Goal: Information Seeking & Learning: Understand process/instructions

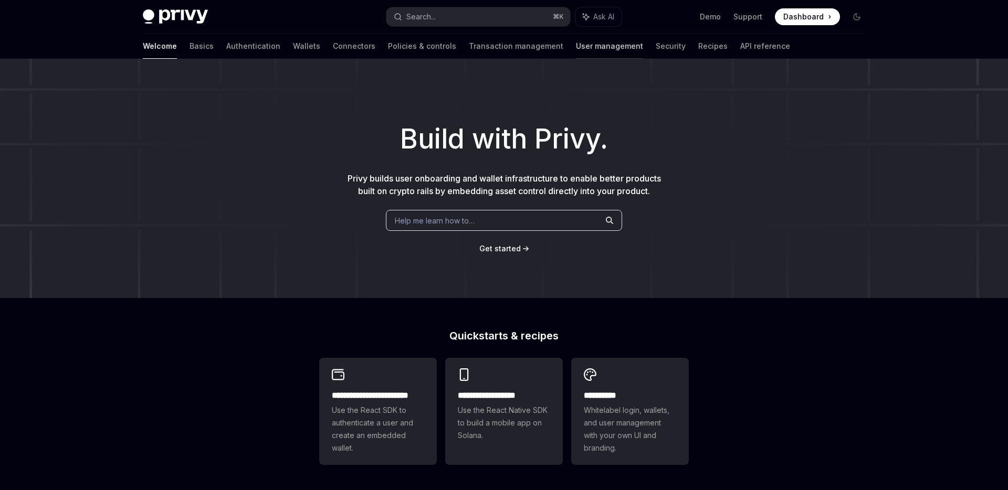
click at [576, 47] on link "User management" at bounding box center [609, 46] width 67 height 25
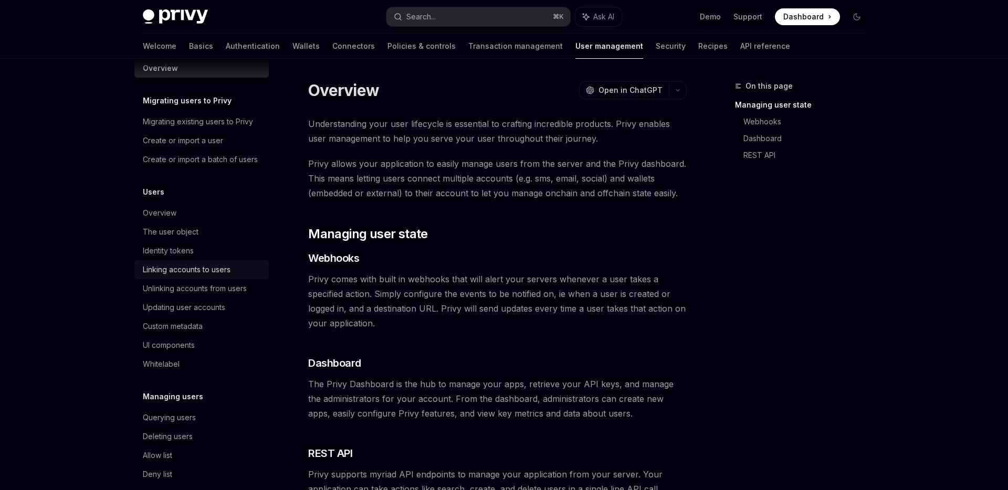
scroll to position [23, 0]
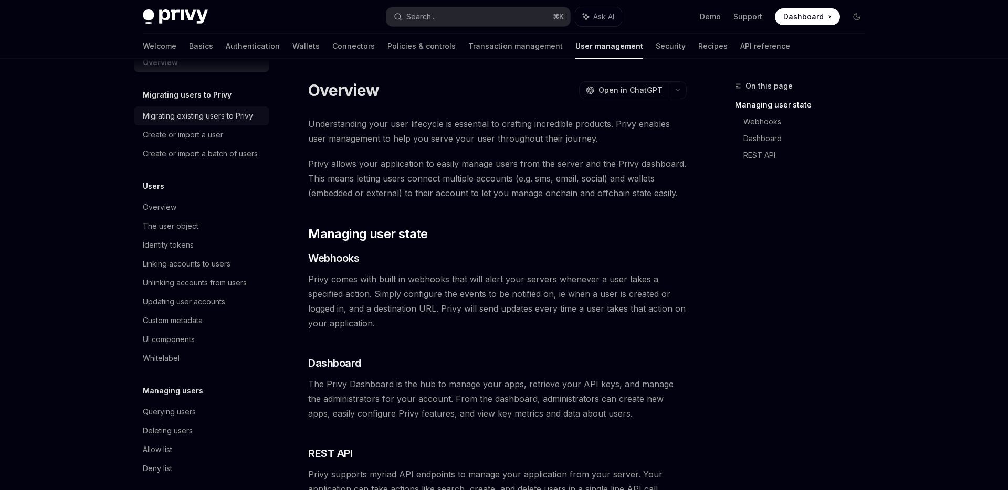
click at [194, 116] on div "Migrating existing users to Privy" at bounding box center [198, 116] width 110 height 13
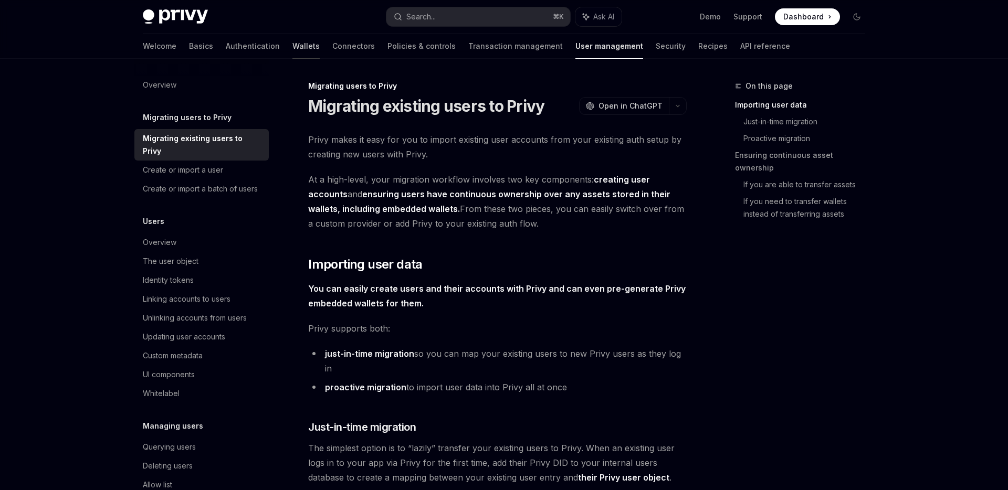
click at [292, 43] on link "Wallets" at bounding box center [305, 46] width 27 height 25
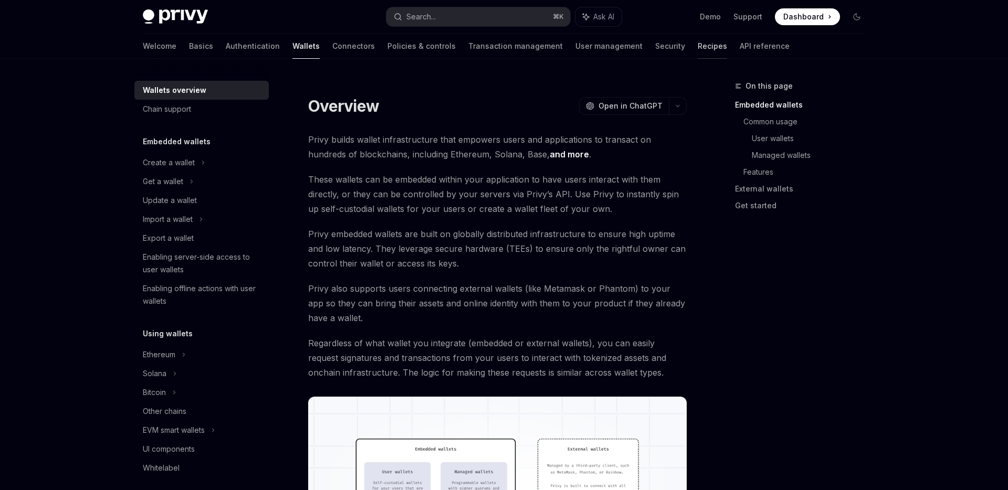
click at [698, 49] on link "Recipes" at bounding box center [712, 46] width 29 height 25
type textarea "*"
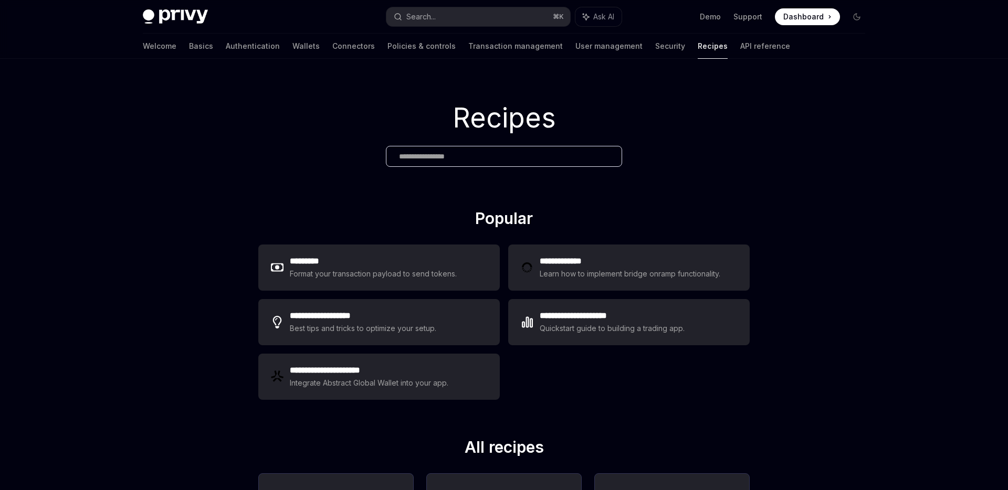
click at [442, 163] on div at bounding box center [504, 156] width 236 height 21
click at [435, 153] on input "text" at bounding box center [504, 156] width 210 height 11
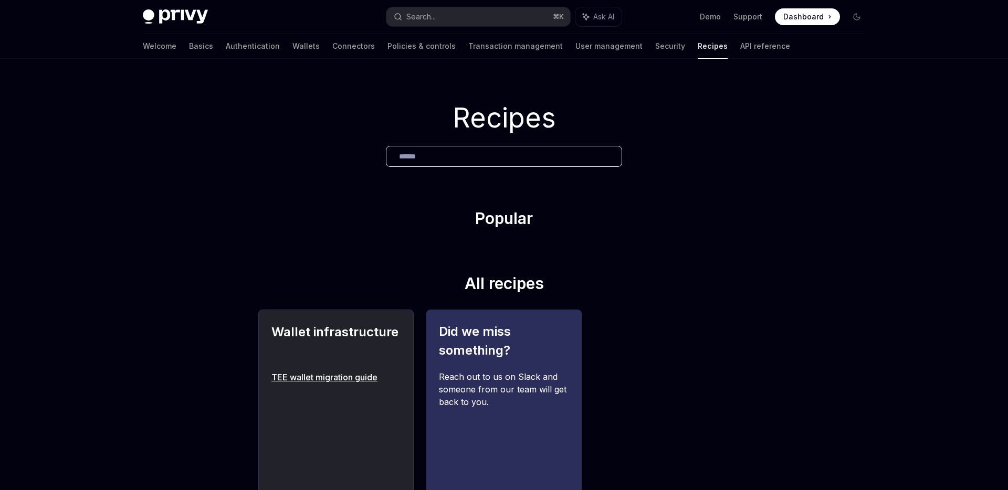
type input "******"
click at [333, 375] on link "TEE wallet migration guide" at bounding box center [335, 377] width 129 height 13
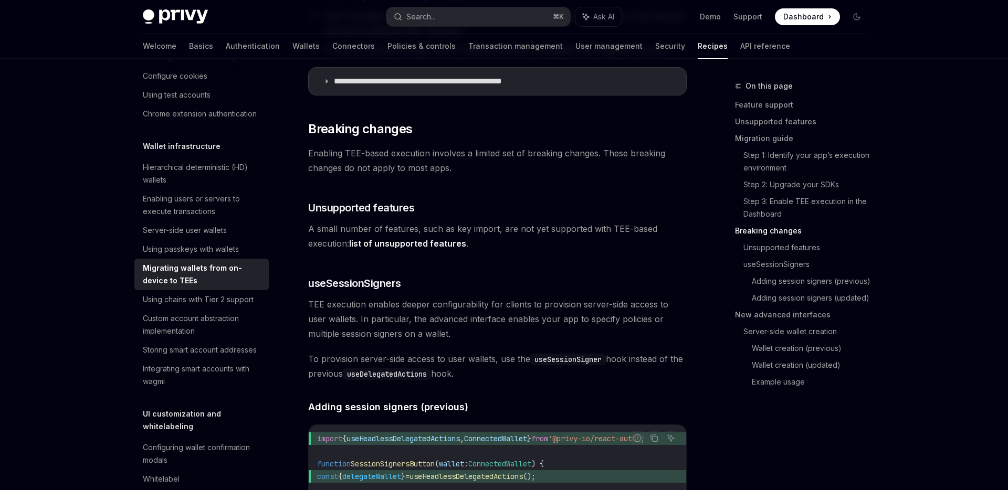
scroll to position [1454, 0]
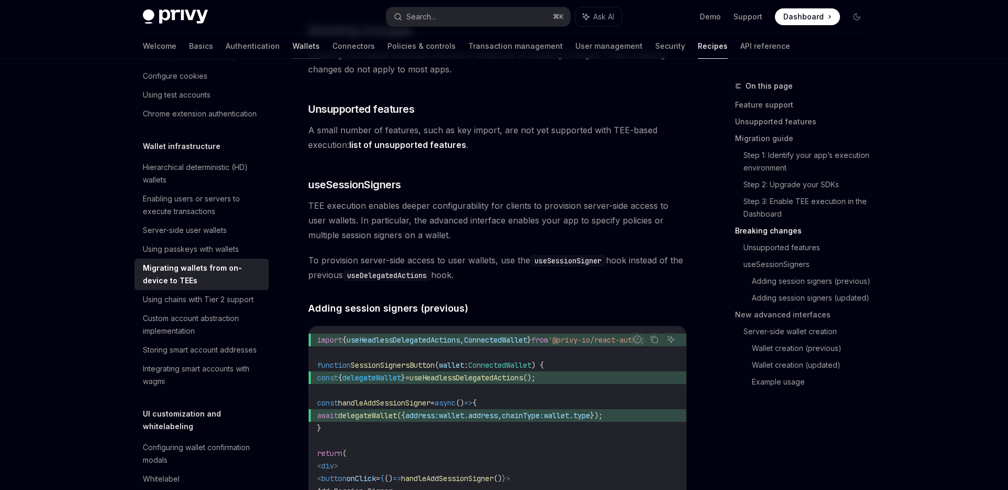
click at [292, 49] on link "Wallets" at bounding box center [305, 46] width 27 height 25
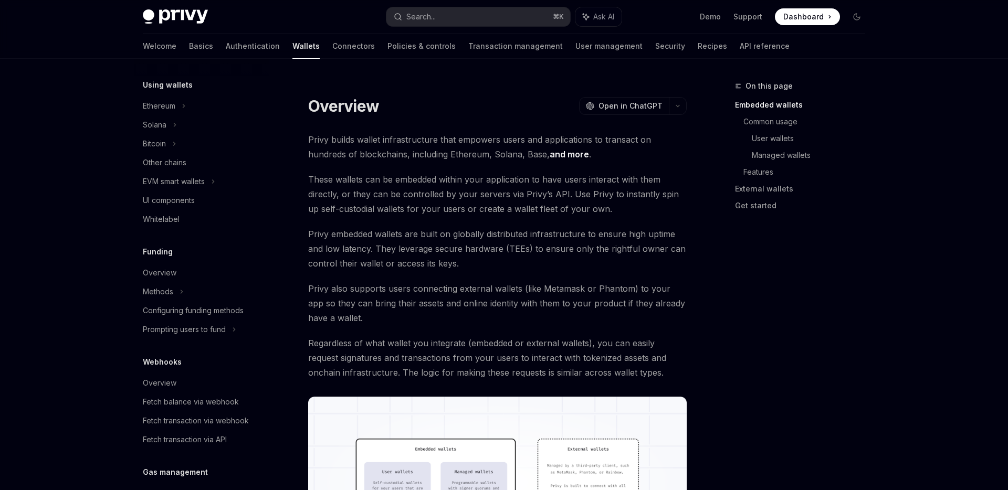
scroll to position [277, 0]
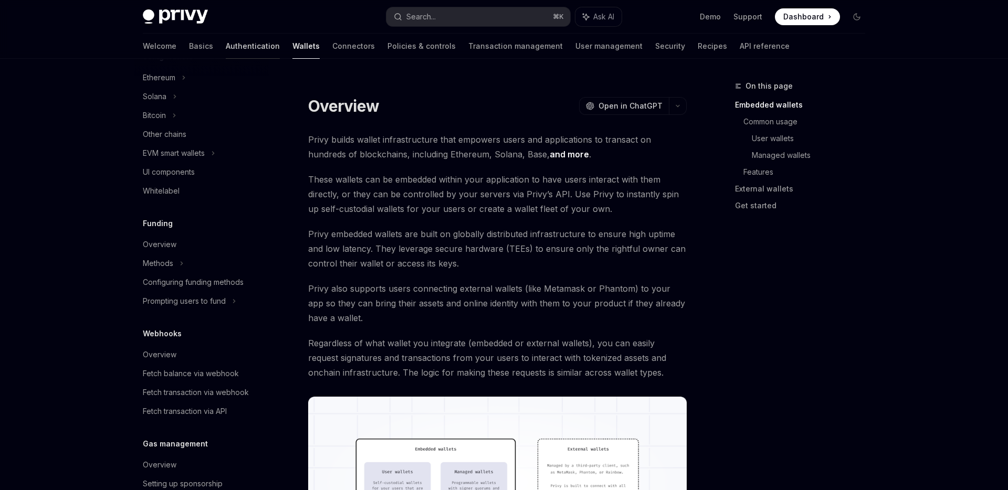
click at [226, 41] on link "Authentication" at bounding box center [253, 46] width 54 height 25
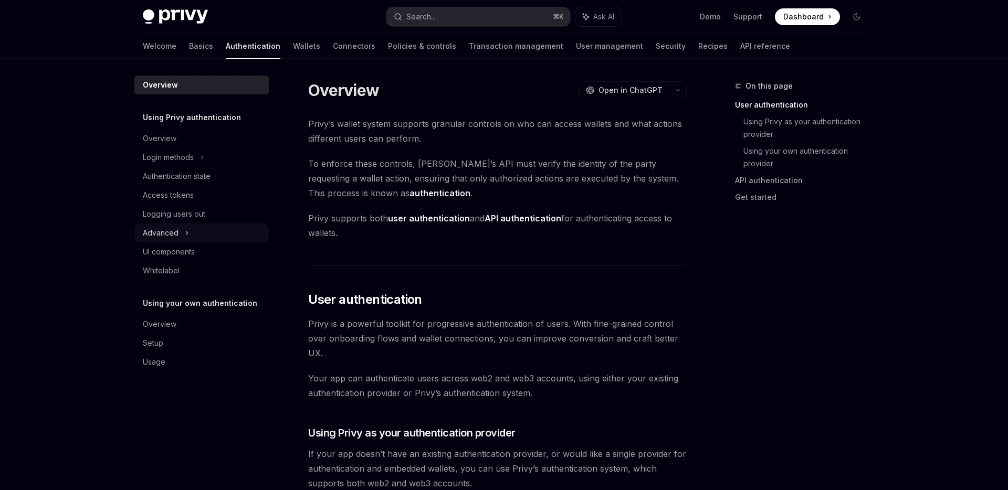
click at [179, 237] on div "Advanced" at bounding box center [201, 233] width 134 height 19
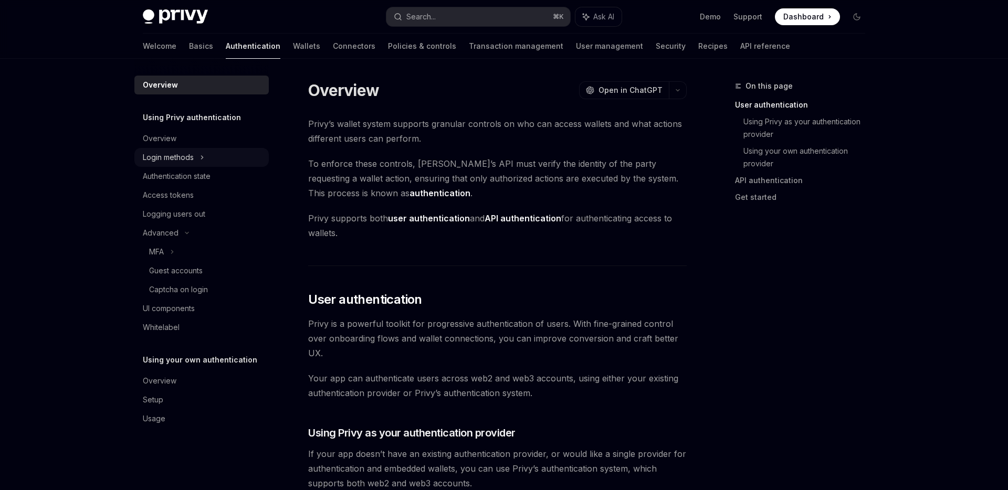
click at [185, 154] on div "Login methods" at bounding box center [168, 157] width 51 height 13
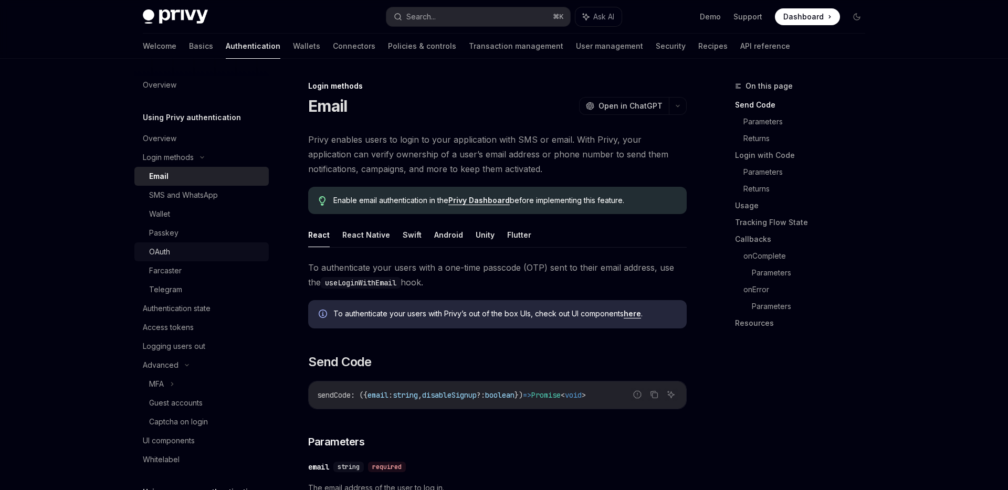
click at [182, 256] on div "OAuth" at bounding box center [205, 252] width 113 height 13
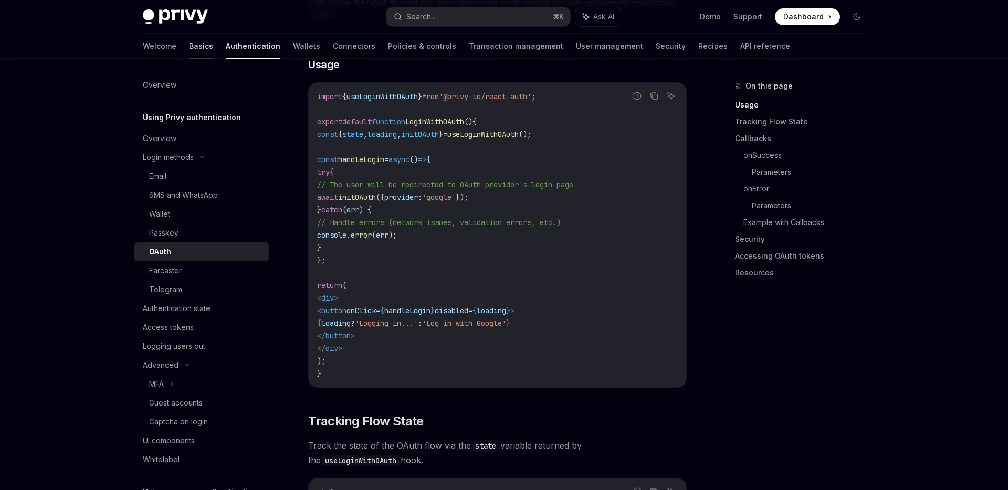
click at [189, 40] on link "Basics" at bounding box center [201, 46] width 24 height 25
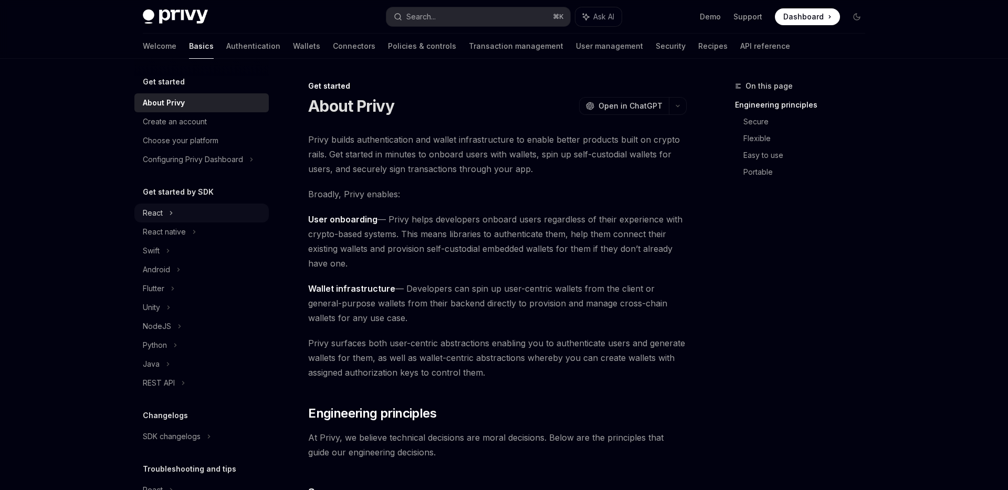
click at [162, 214] on div "React" at bounding box center [201, 213] width 134 height 19
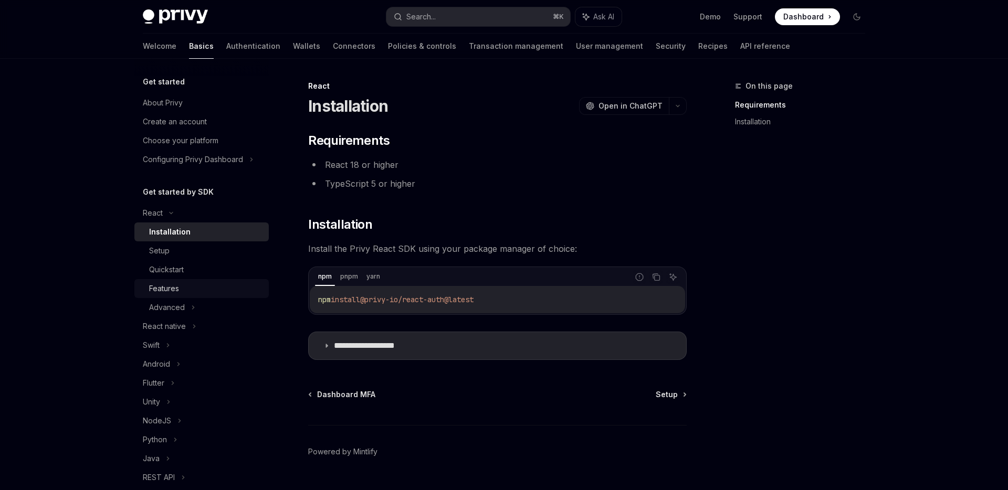
click at [173, 282] on div "Features" at bounding box center [164, 288] width 30 height 13
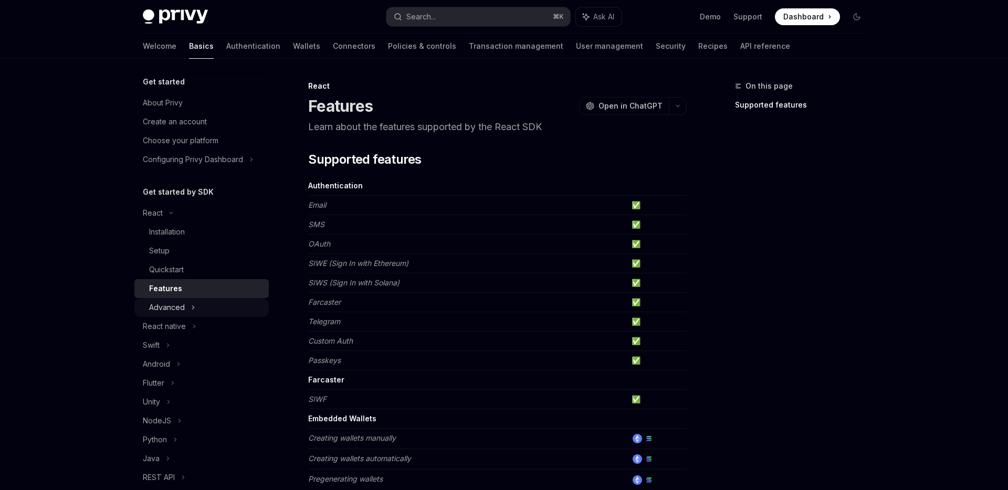
click at [173, 302] on div "Advanced" at bounding box center [167, 307] width 36 height 13
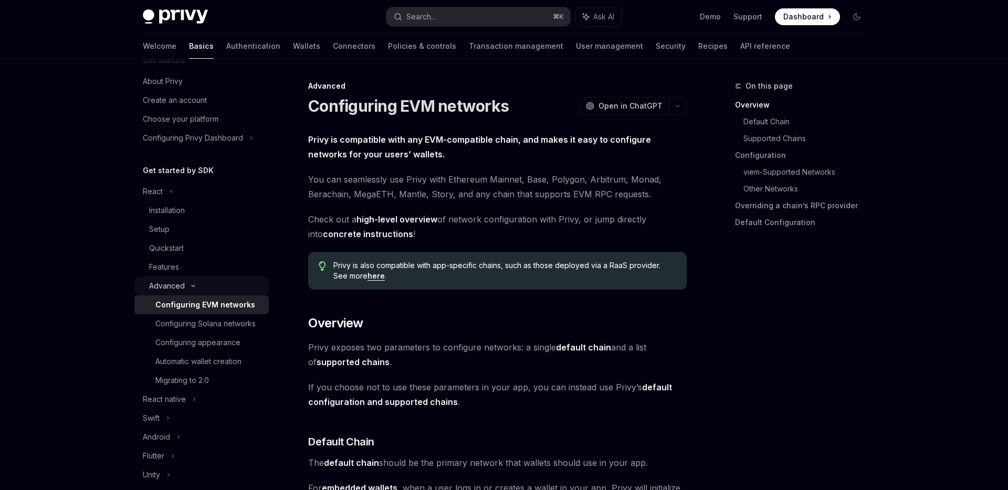
scroll to position [21, 0]
click at [185, 381] on div "Migrating to 2.0" at bounding box center [182, 381] width 54 height 13
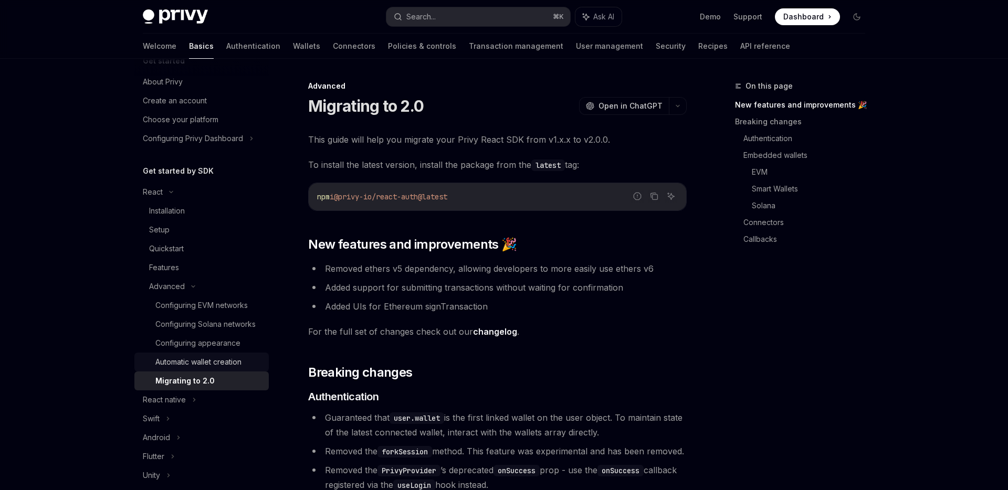
click at [200, 361] on div "Automatic wallet creation" at bounding box center [198, 362] width 86 height 13
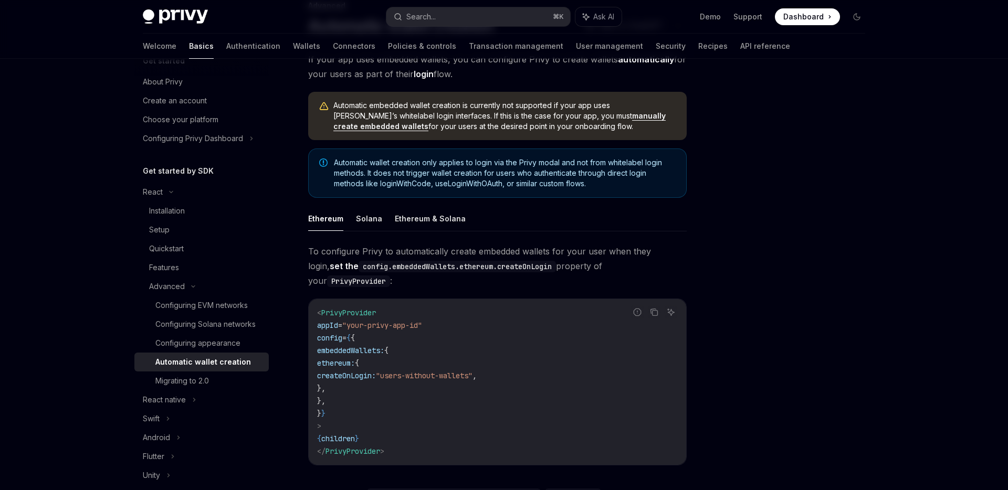
scroll to position [79, 0]
click at [411, 220] on button "Ethereum & Solana" at bounding box center [430, 220] width 71 height 25
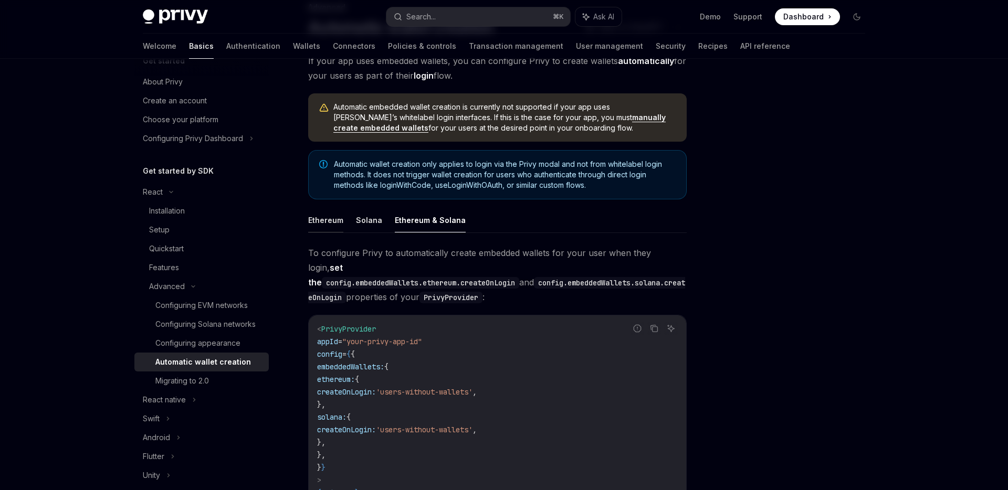
click at [331, 224] on button "Ethereum" at bounding box center [325, 220] width 35 height 25
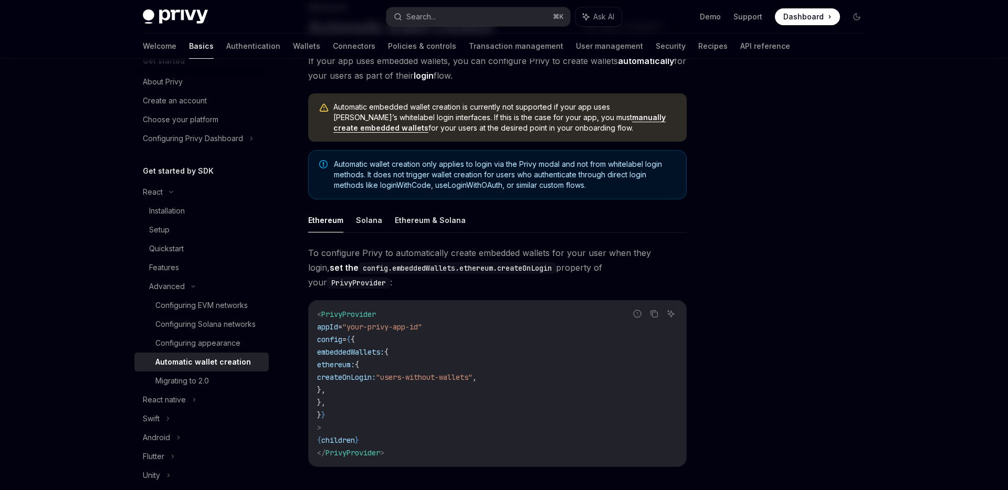
click at [373, 259] on span "To configure Privy to automatically create embedded wallets for your user when …" at bounding box center [497, 268] width 378 height 44
click at [336, 233] on div "Ethereum Solana Ethereum & Solana To configure Privy to automatically create em…" at bounding box center [497, 400] width 378 height 384
click at [324, 221] on button "Ethereum" at bounding box center [325, 220] width 35 height 25
type textarea "*"
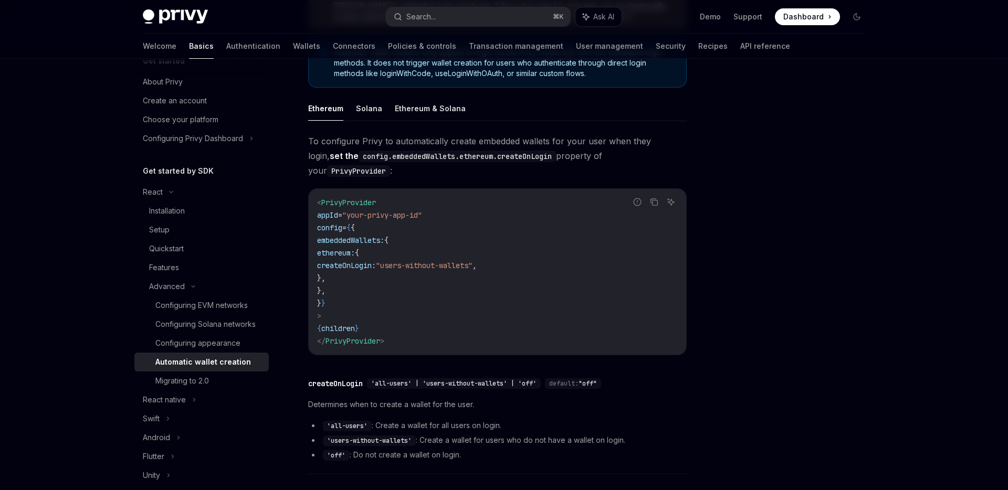
scroll to position [195, 0]
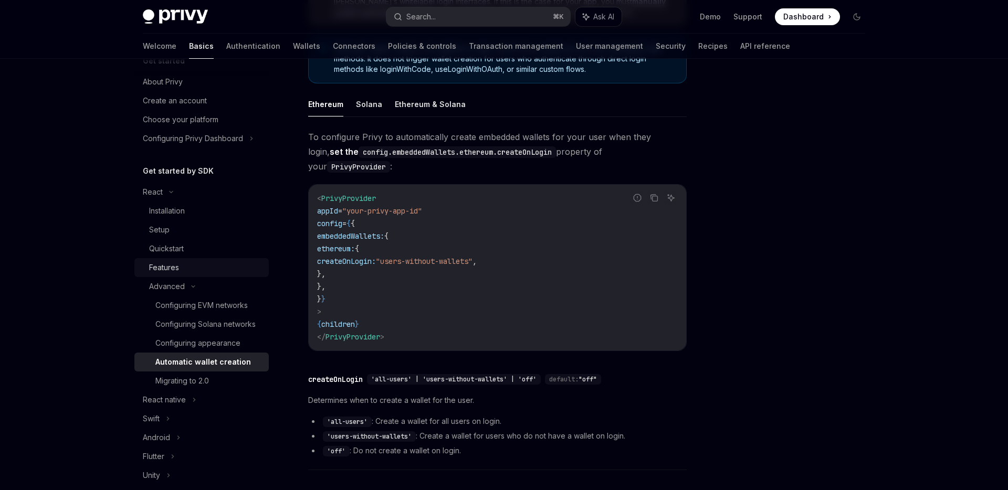
click at [178, 266] on div "Features" at bounding box center [164, 267] width 30 height 13
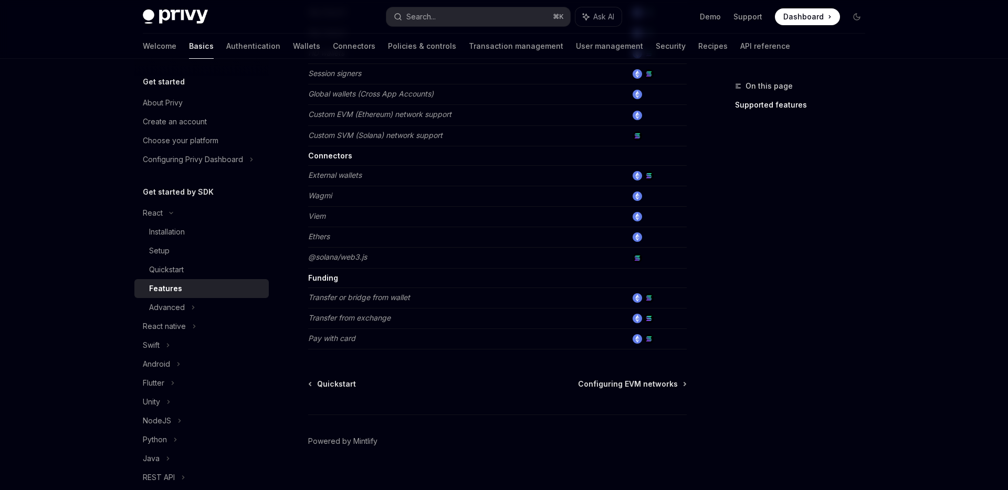
scroll to position [627, 0]
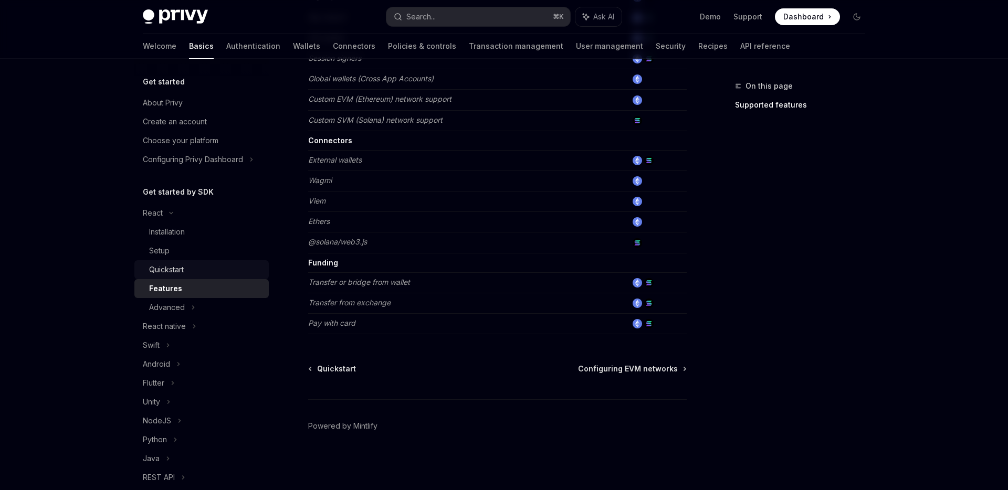
click at [167, 260] on link "Quickstart" at bounding box center [201, 269] width 134 height 19
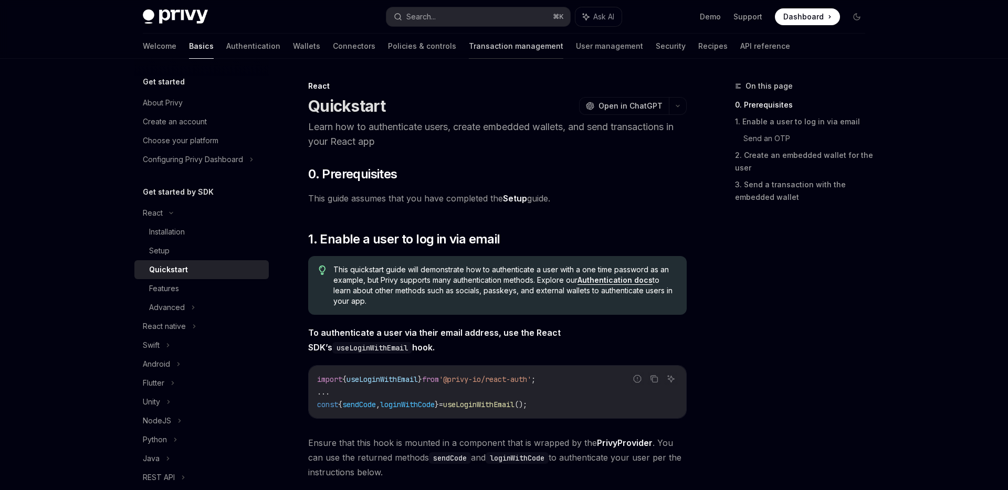
click at [476, 47] on link "Transaction management" at bounding box center [516, 46] width 94 height 25
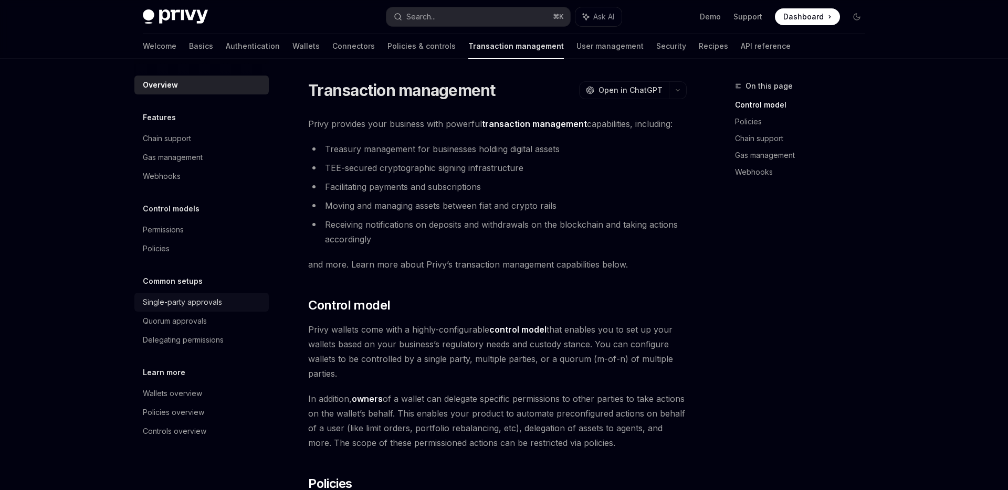
click at [209, 302] on div "Single-party approvals" at bounding box center [182, 302] width 79 height 13
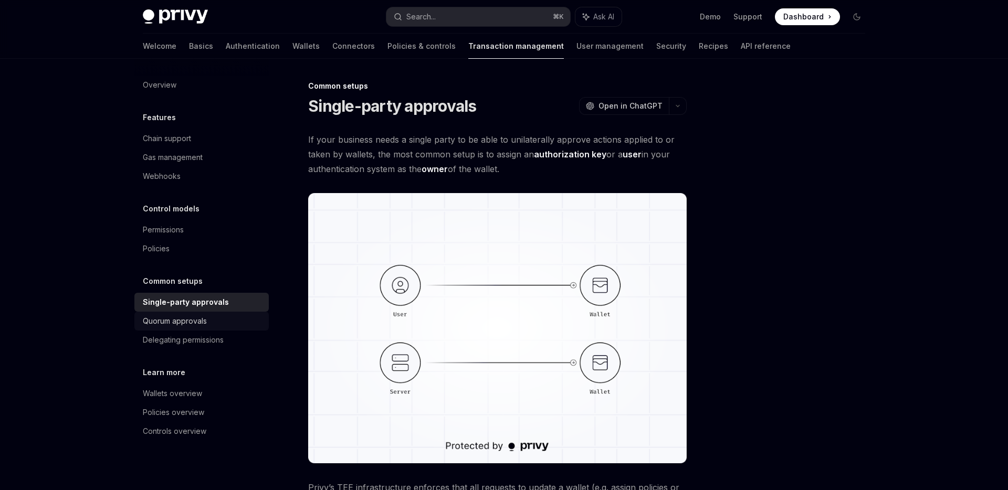
click at [204, 320] on div "Quorum approvals" at bounding box center [175, 321] width 64 height 13
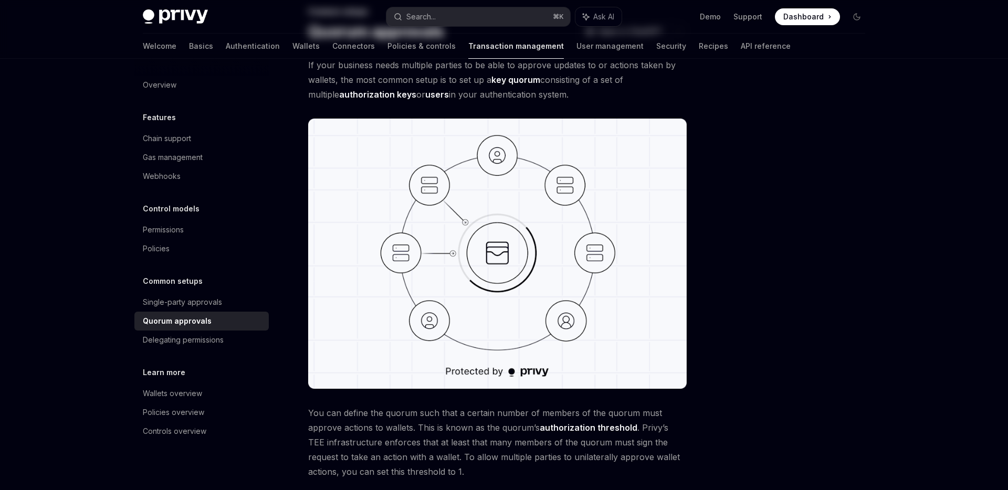
scroll to position [90, 0]
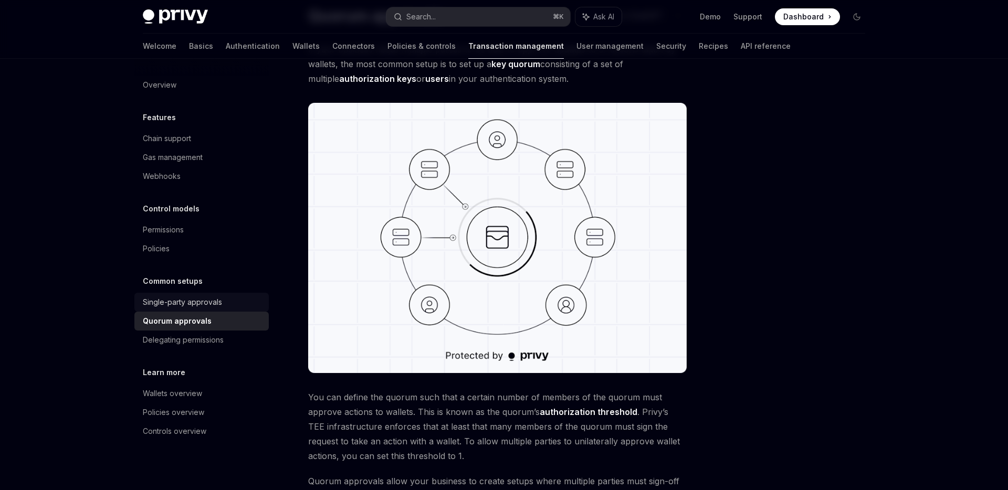
click at [165, 305] on div "Single-party approvals" at bounding box center [182, 302] width 79 height 13
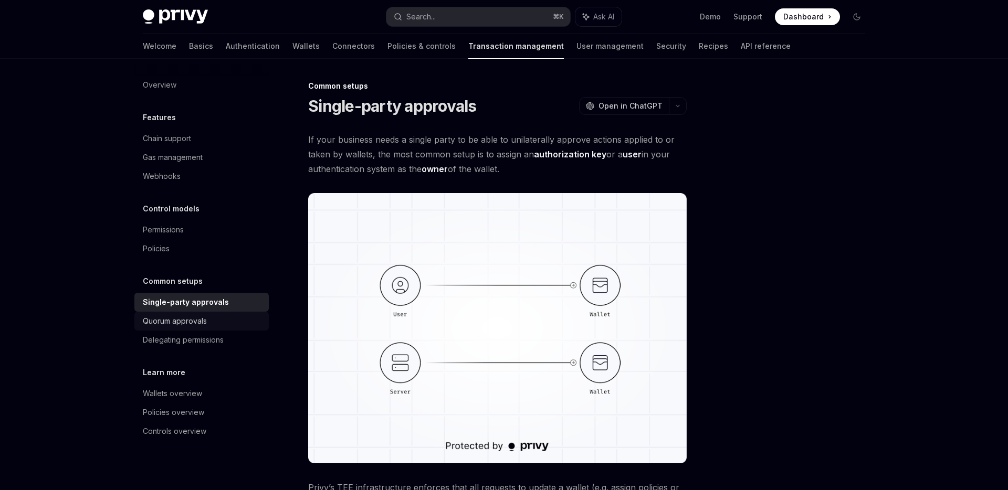
click at [168, 320] on div "Quorum approvals" at bounding box center [175, 321] width 64 height 13
type textarea "*"
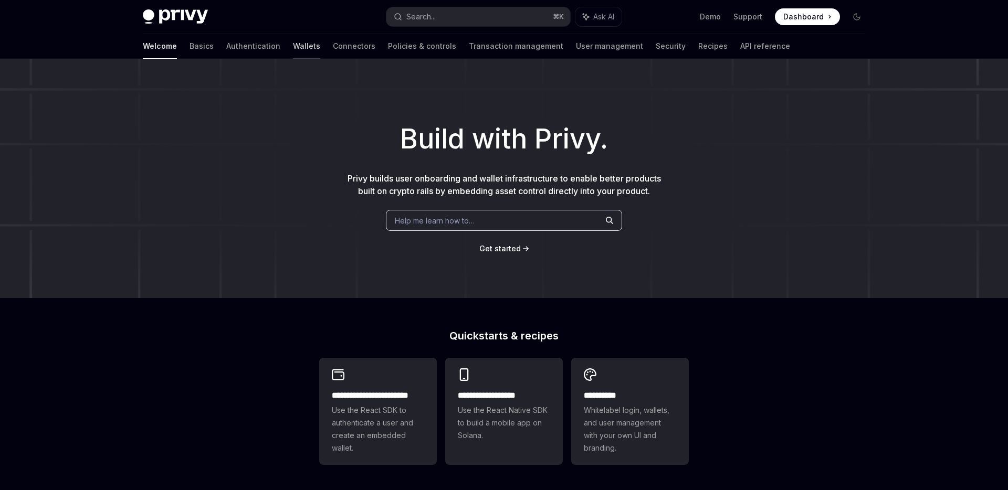
click at [293, 46] on link "Wallets" at bounding box center [306, 46] width 27 height 25
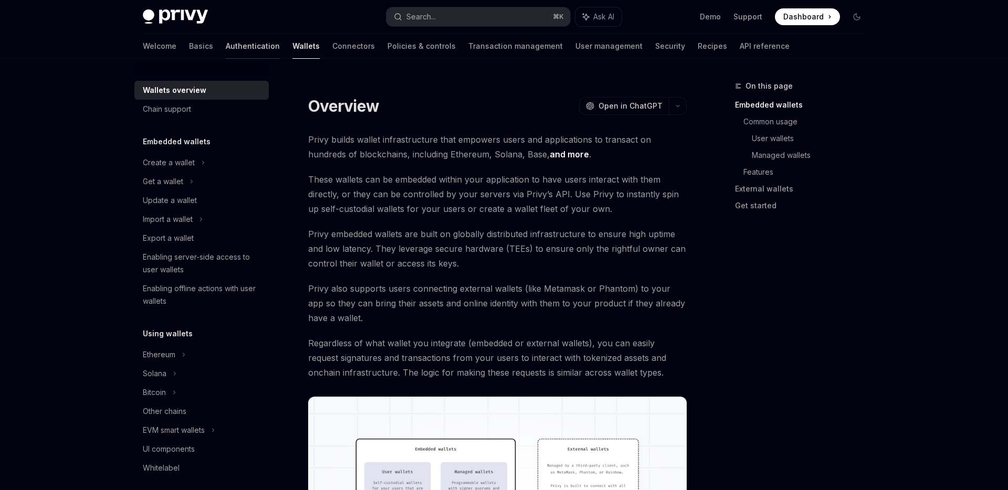
click at [226, 42] on link "Authentication" at bounding box center [253, 46] width 54 height 25
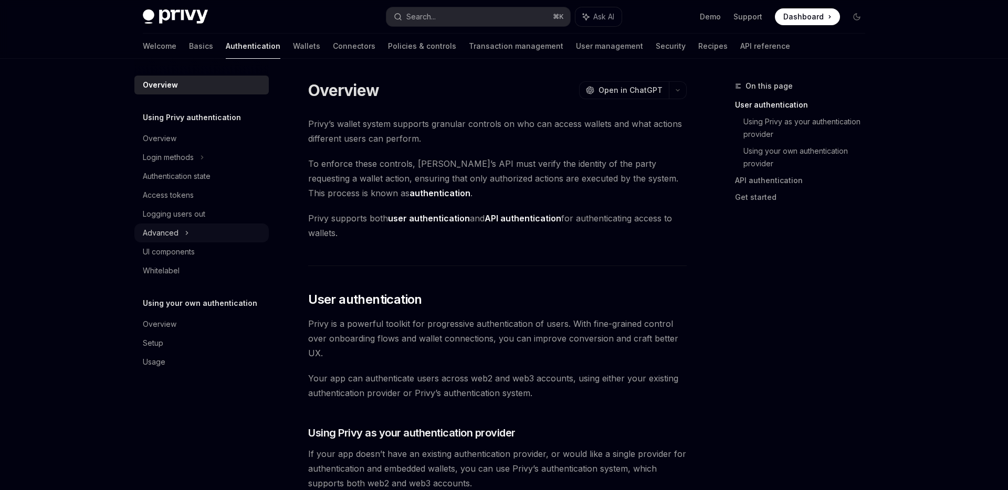
click at [177, 228] on div "Advanced" at bounding box center [161, 233] width 36 height 13
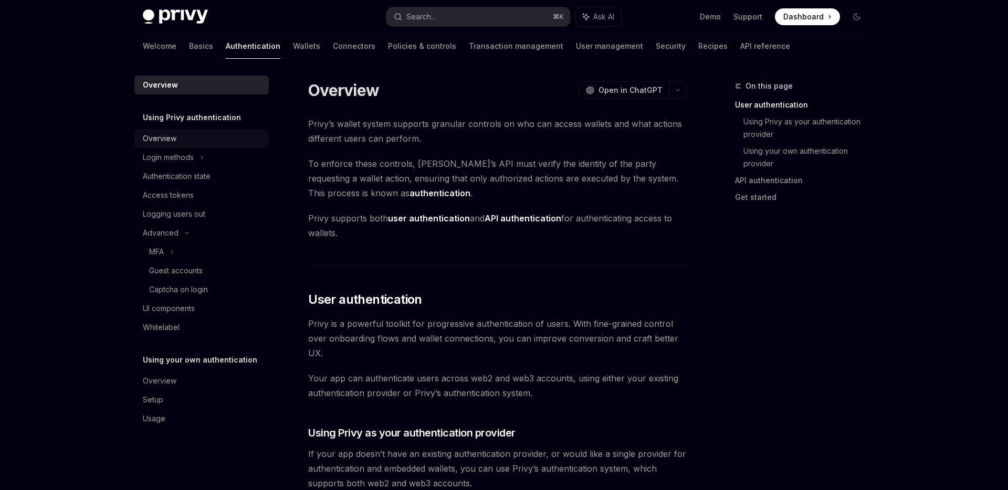
click at [178, 142] on div "Overview" at bounding box center [203, 138] width 120 height 13
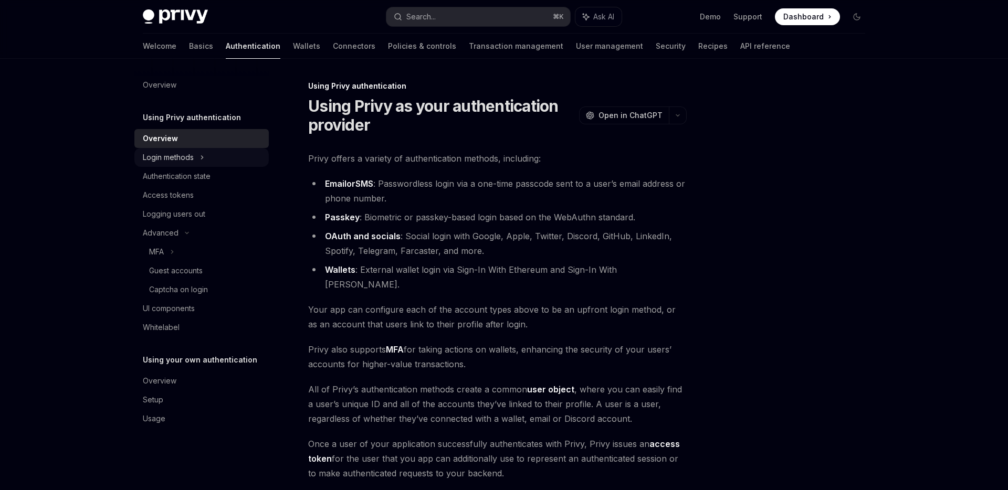
click at [181, 154] on div "Login methods" at bounding box center [168, 157] width 51 height 13
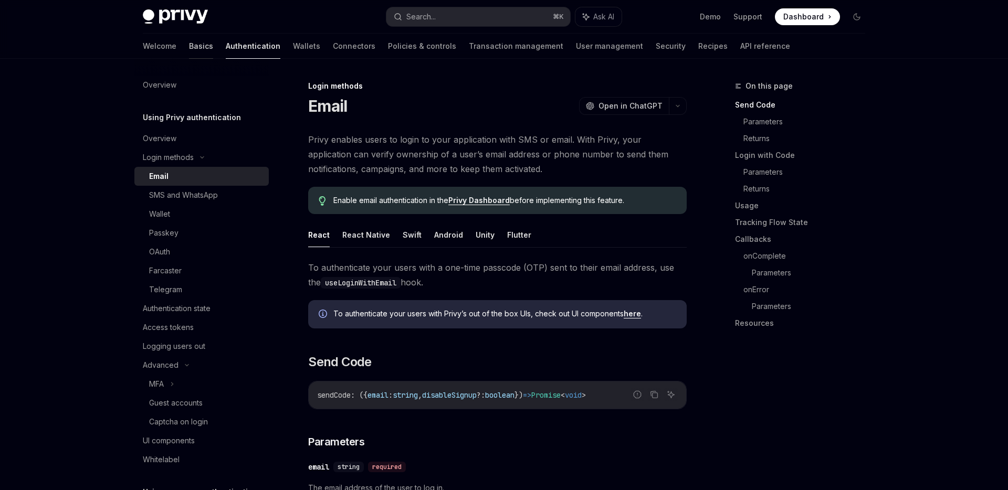
click at [189, 46] on link "Basics" at bounding box center [201, 46] width 24 height 25
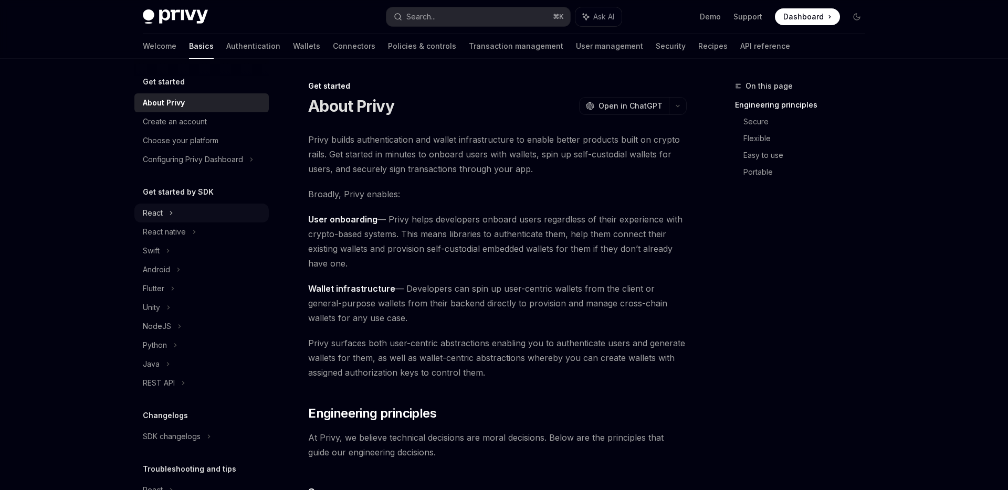
click at [160, 210] on div "React" at bounding box center [153, 213] width 20 height 13
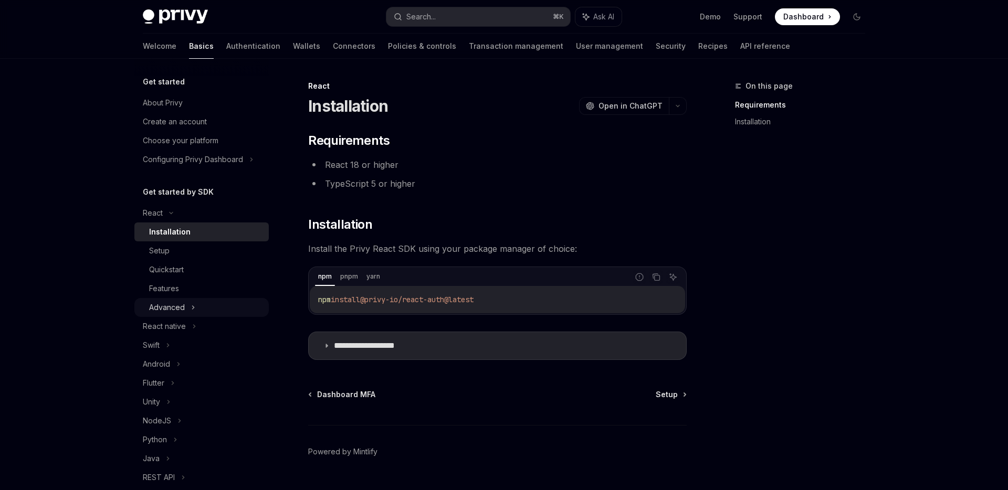
click at [174, 298] on div "Advanced" at bounding box center [201, 307] width 134 height 19
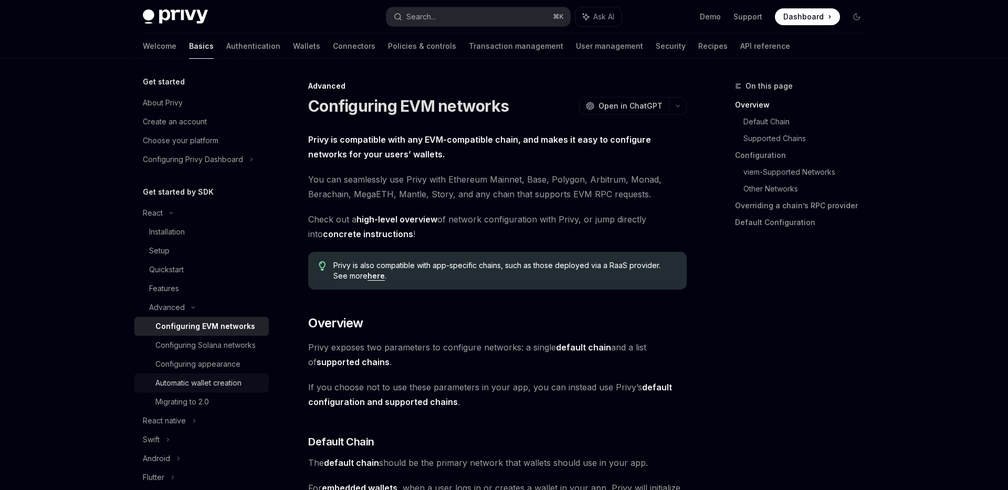
click at [192, 385] on div "Automatic wallet creation" at bounding box center [198, 383] width 86 height 13
type textarea "*"
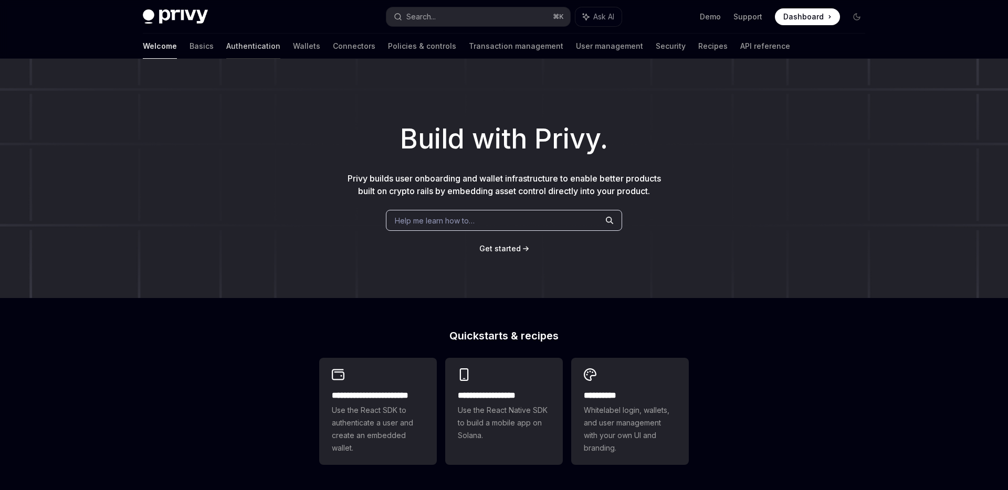
click at [226, 46] on link "Authentication" at bounding box center [253, 46] width 54 height 25
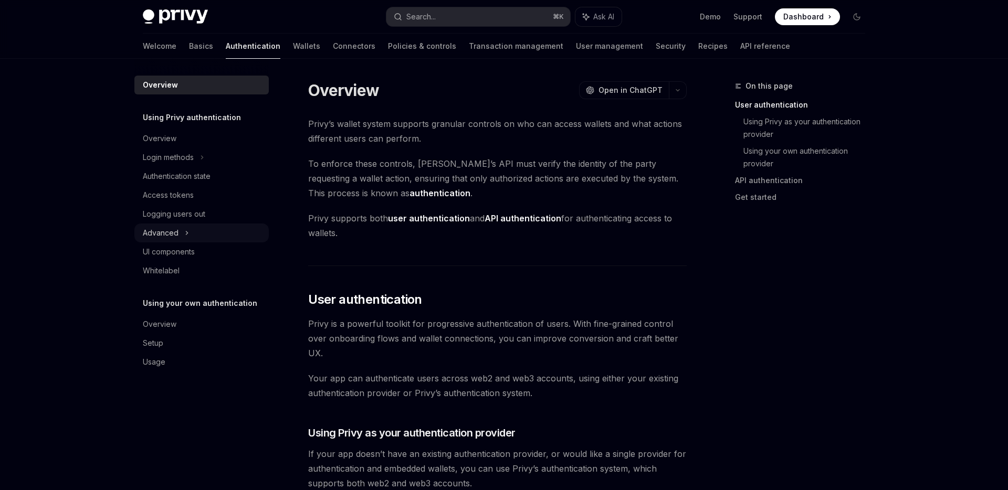
click at [176, 235] on div "Advanced" at bounding box center [161, 233] width 36 height 13
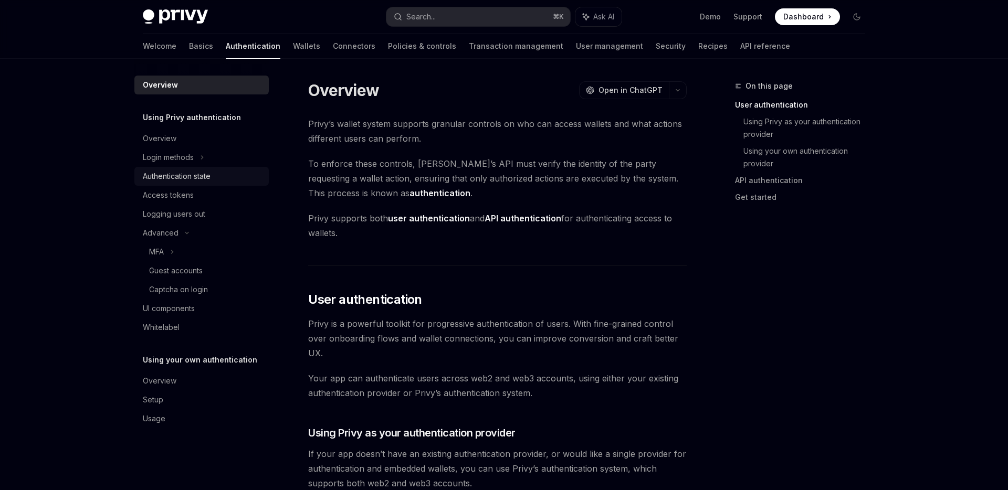
click at [184, 173] on div "Authentication state" at bounding box center [177, 176] width 68 height 13
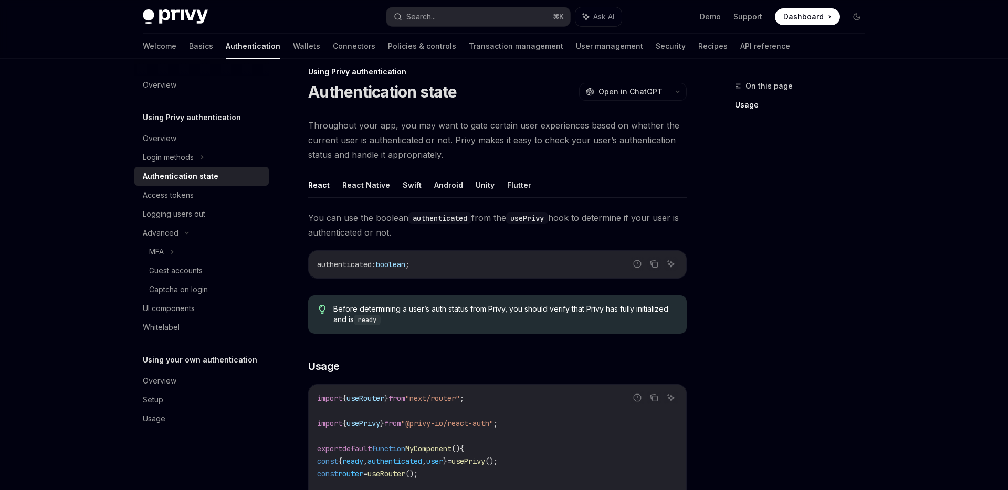
scroll to position [20, 0]
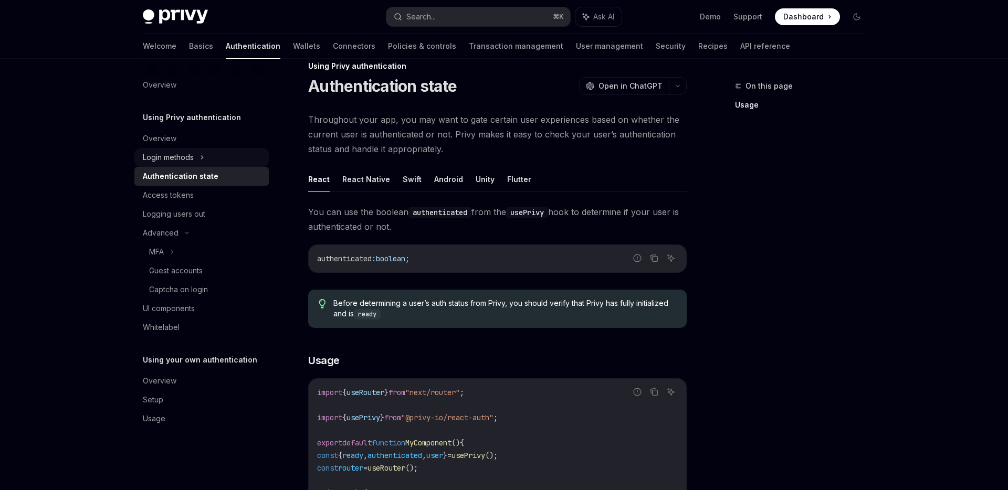
click at [191, 148] on div "Login methods" at bounding box center [201, 157] width 134 height 19
type textarea "*"
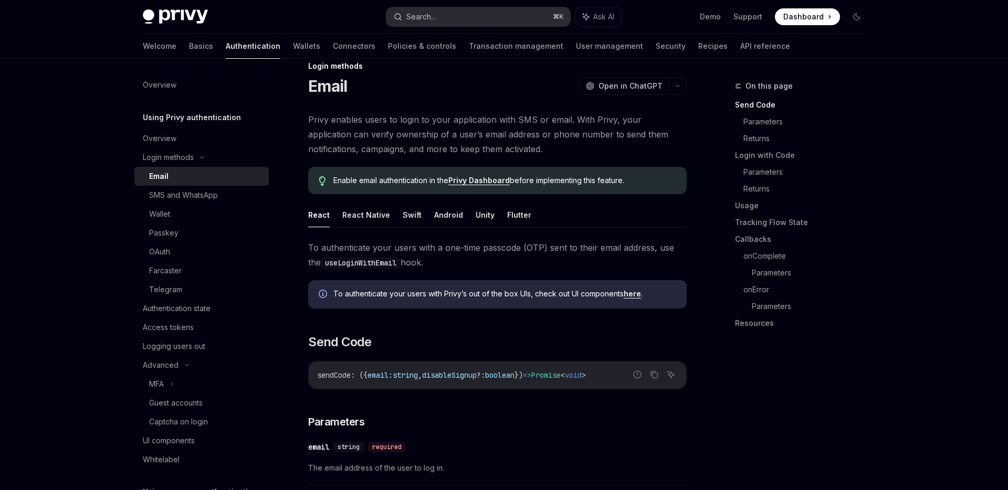
click at [428, 13] on div "Search..." at bounding box center [420, 16] width 29 height 13
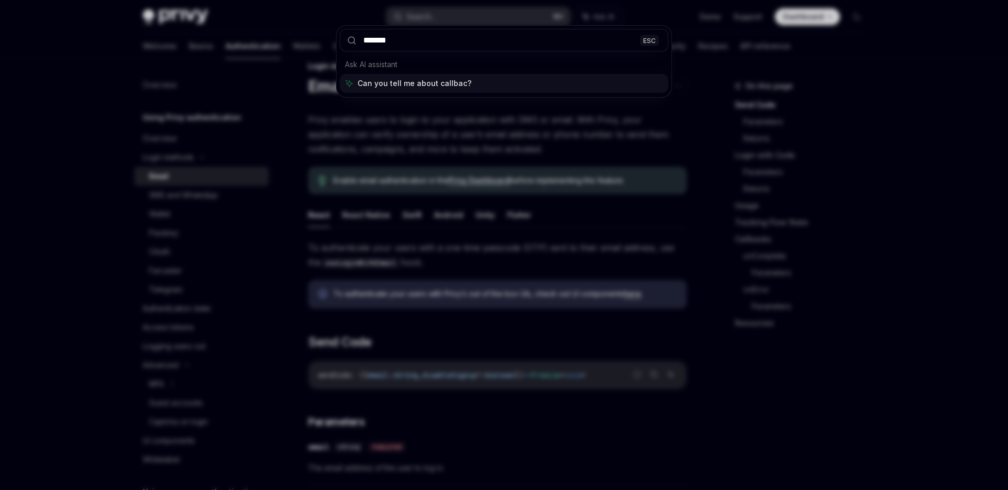
type input "********"
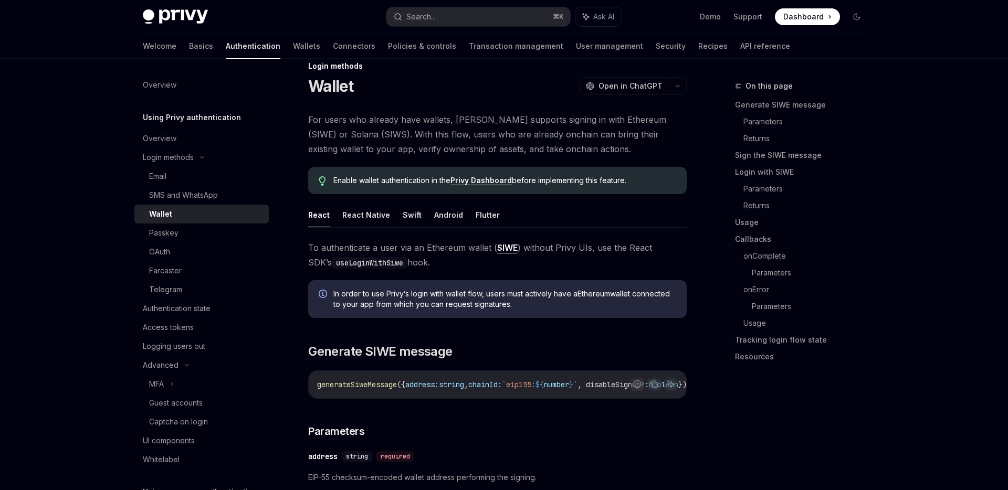
scroll to position [1585, 0]
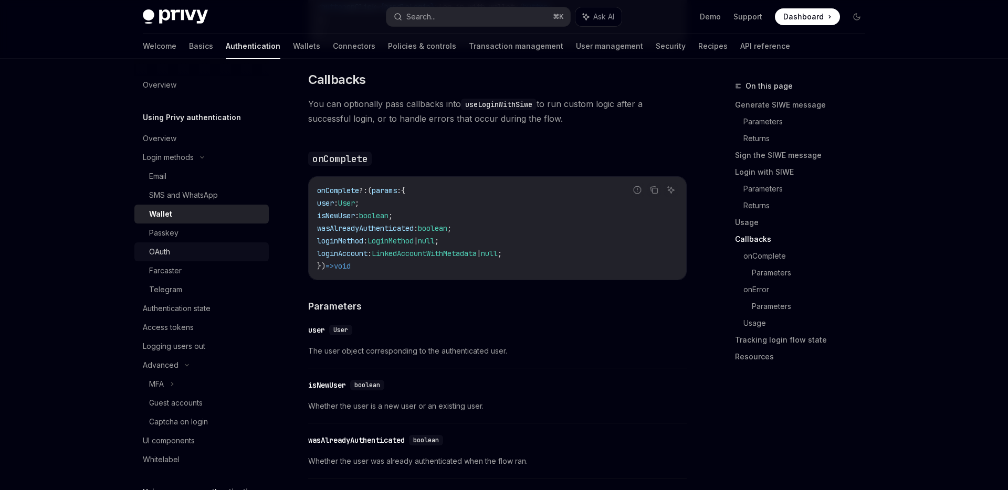
click at [165, 251] on div "OAuth" at bounding box center [159, 252] width 21 height 13
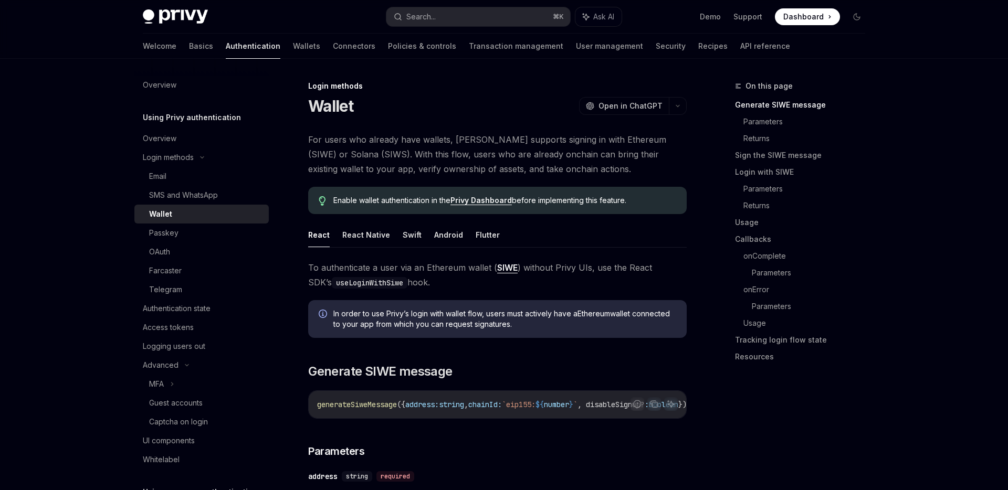
type textarea "*"
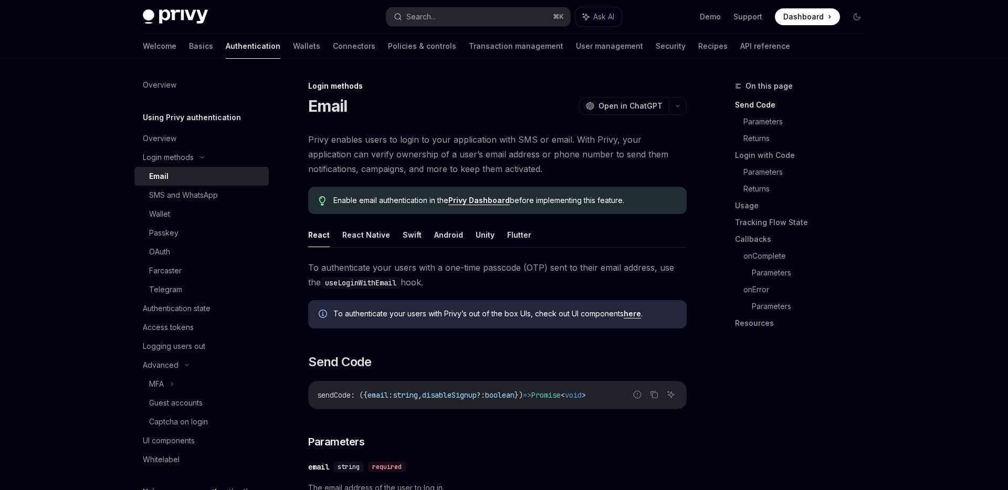
scroll to position [20, 0]
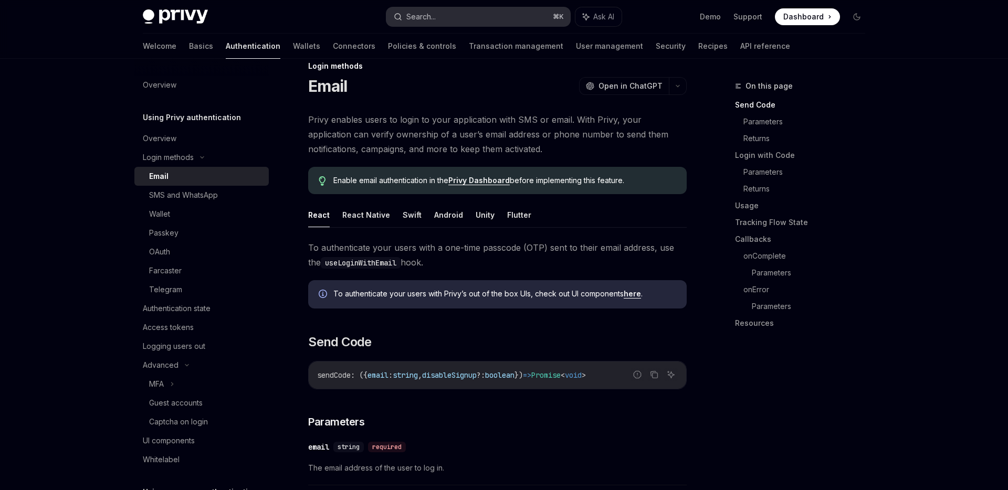
click at [425, 16] on div "Search..." at bounding box center [420, 16] width 29 height 13
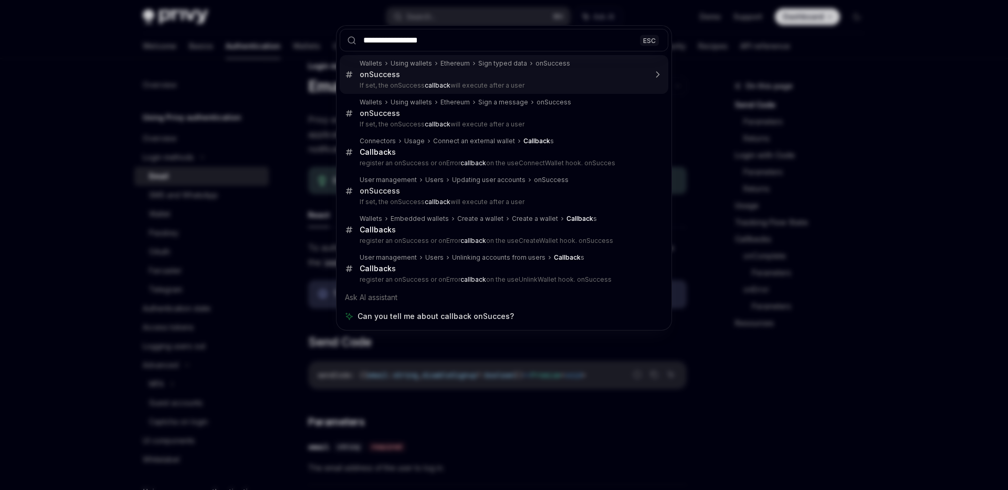
type input "**********"
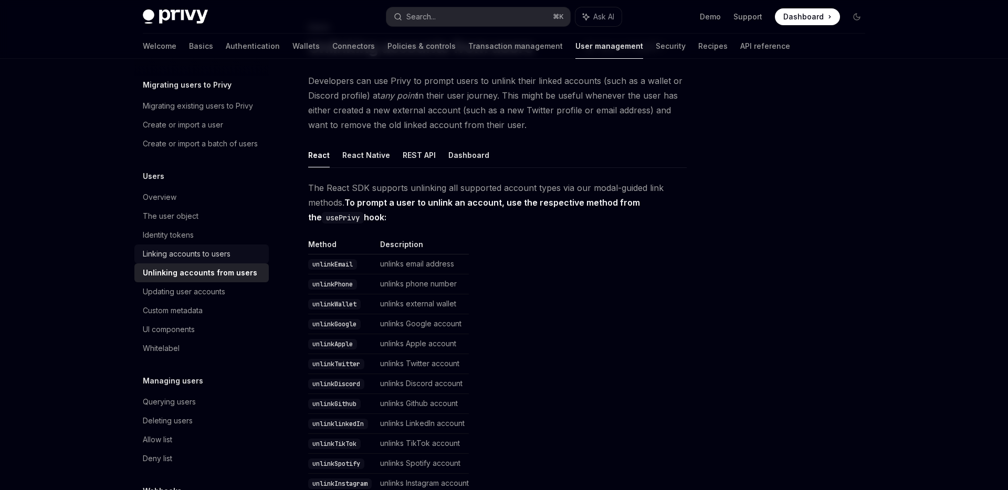
scroll to position [35, 0]
click at [188, 288] on div "Updating user accounts" at bounding box center [184, 289] width 82 height 13
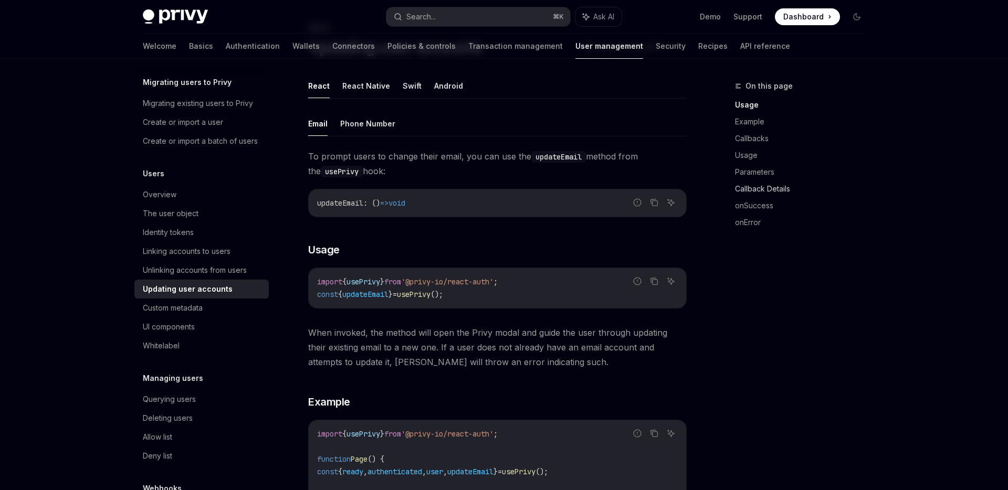
click at [782, 185] on link "Callback Details" at bounding box center [804, 189] width 139 height 17
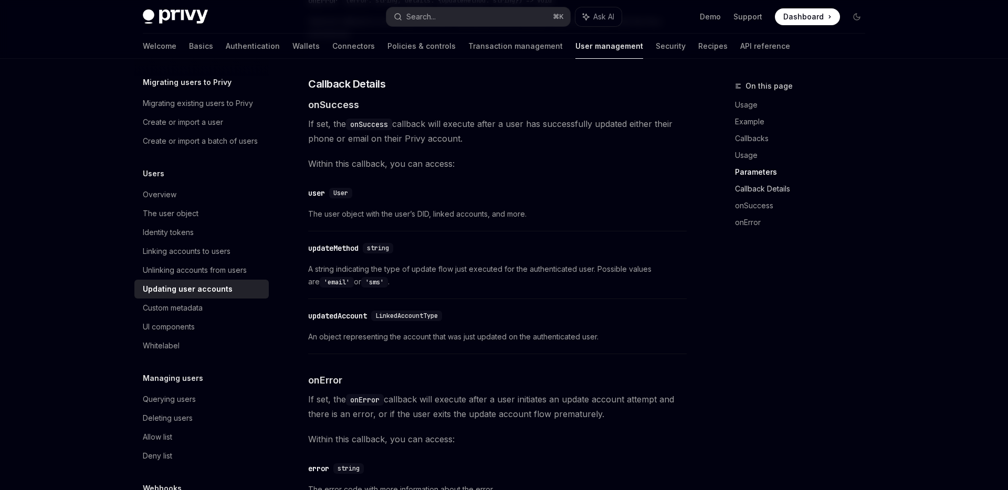
scroll to position [1233, 0]
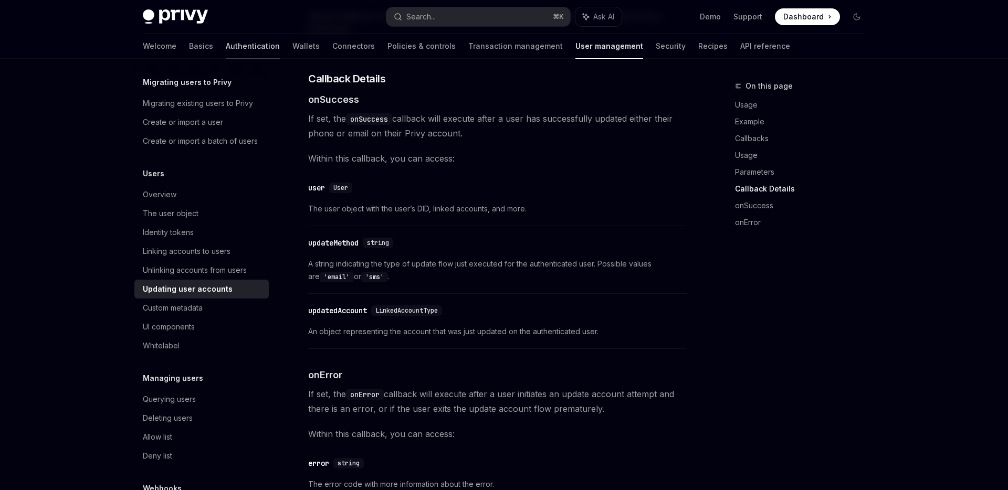
click at [226, 47] on link "Authentication" at bounding box center [253, 46] width 54 height 25
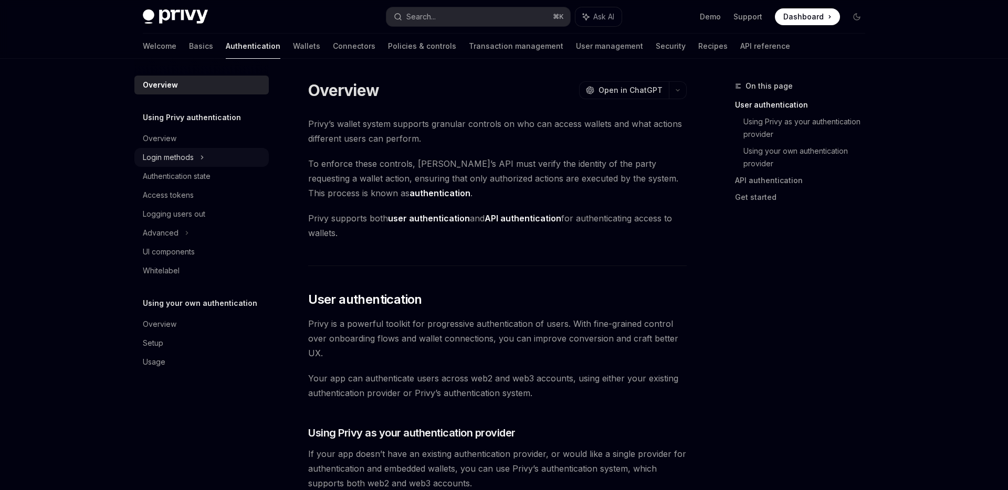
click at [191, 159] on div "Login methods" at bounding box center [168, 157] width 51 height 13
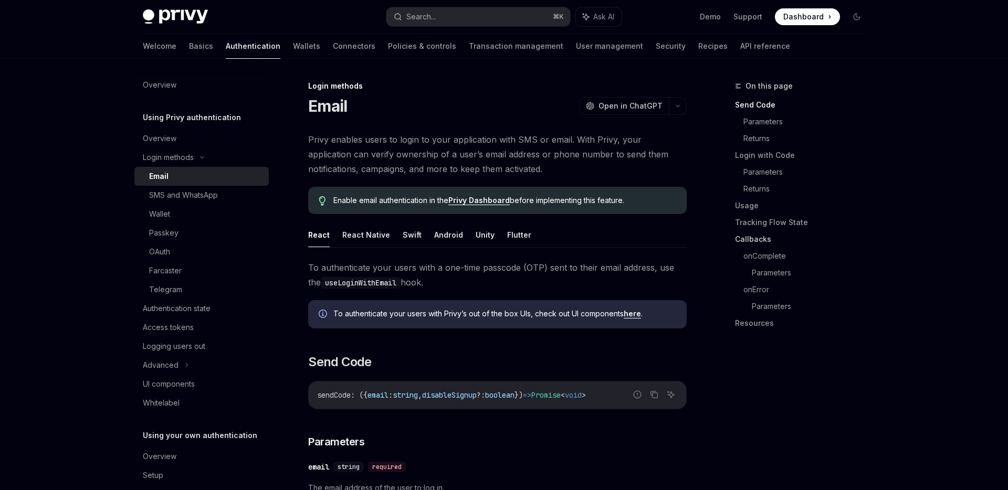
click at [756, 235] on link "Callbacks" at bounding box center [804, 239] width 139 height 17
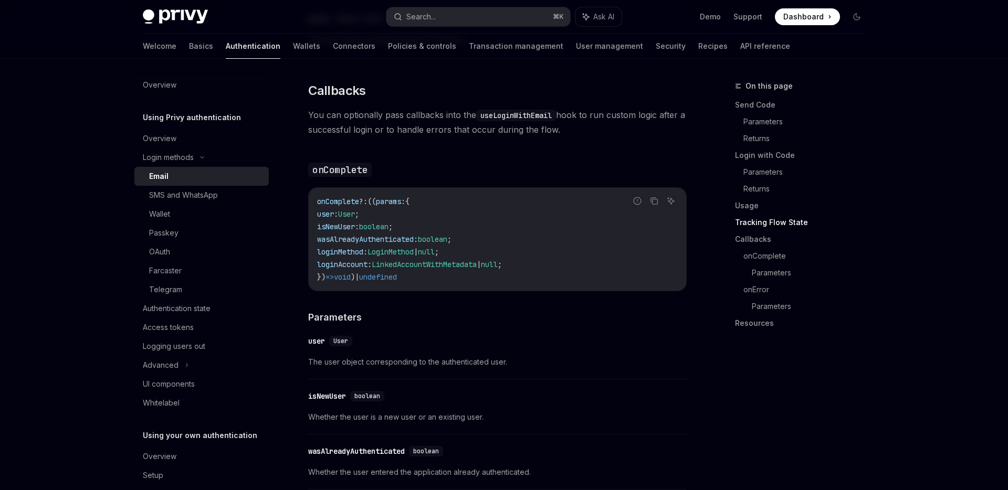
scroll to position [1492, 0]
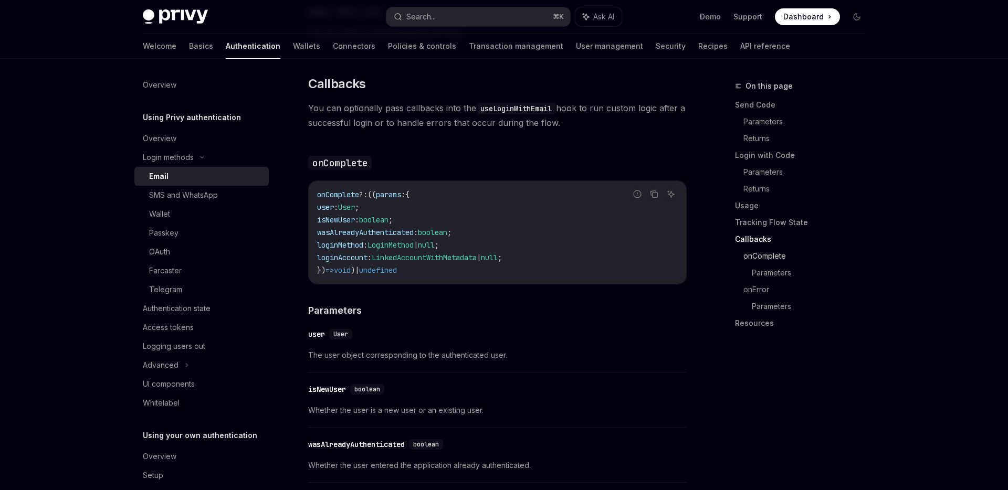
click at [761, 253] on link "onComplete" at bounding box center [808, 256] width 130 height 17
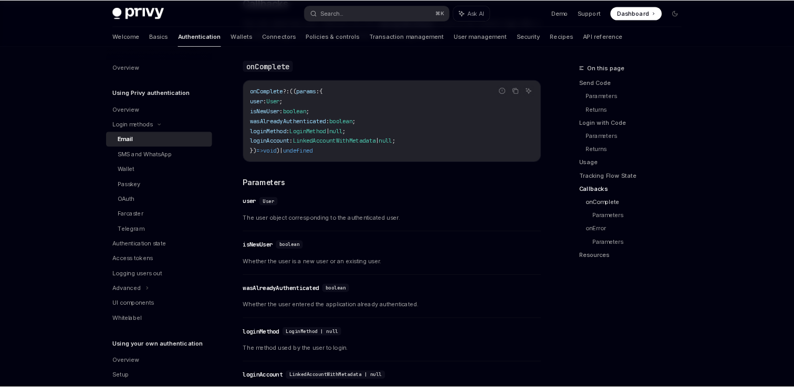
scroll to position [1572, 0]
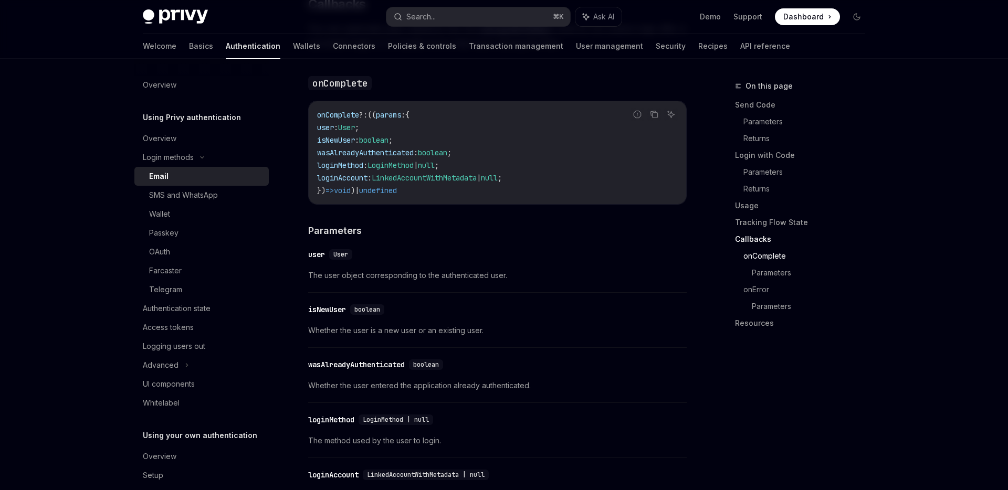
type textarea "*"
